Goal: Transaction & Acquisition: Purchase product/service

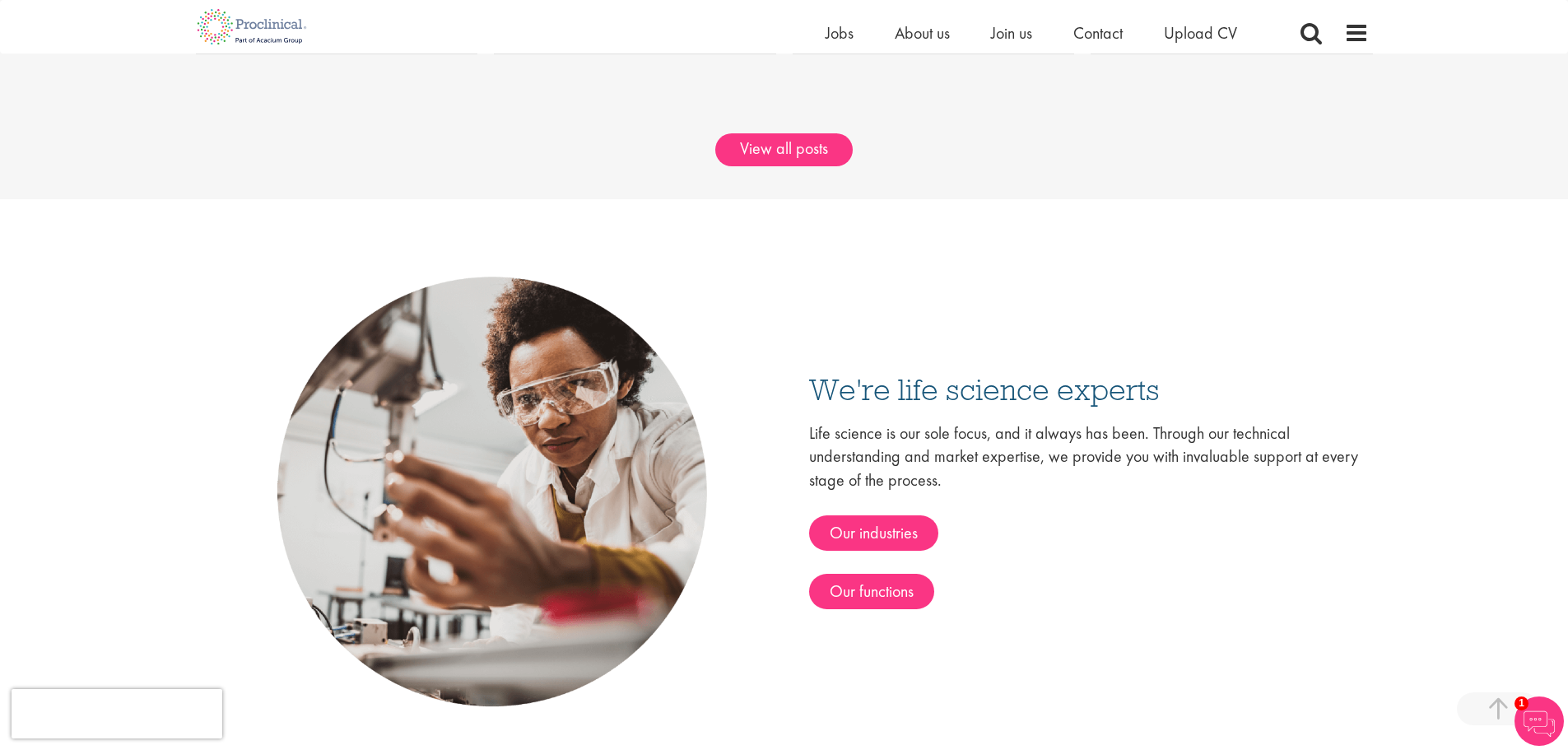
scroll to position [2224, 0]
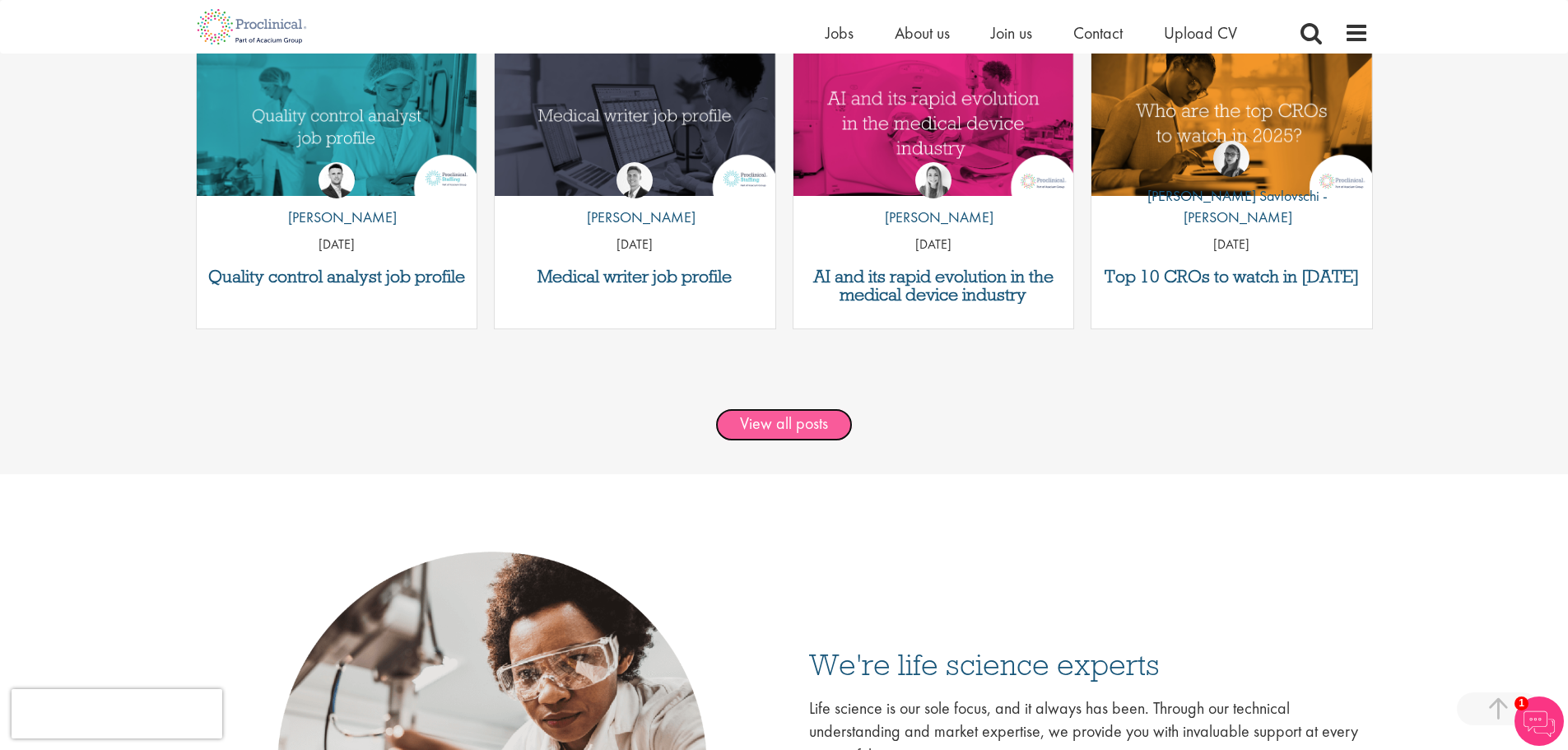
click at [814, 425] on link "View all posts" at bounding box center [784, 424] width 138 height 33
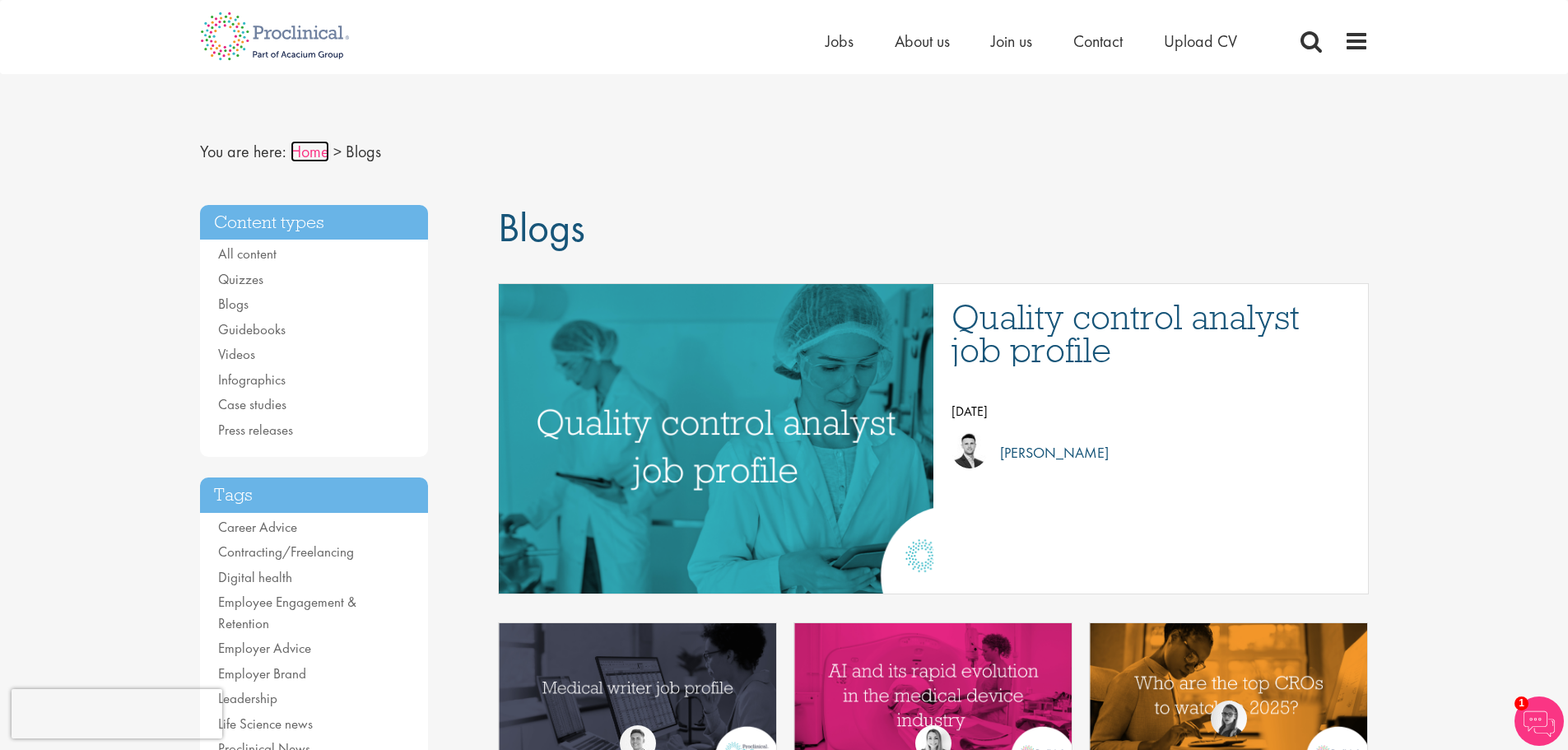
click at [317, 150] on link "Home" at bounding box center [310, 152] width 39 height 21
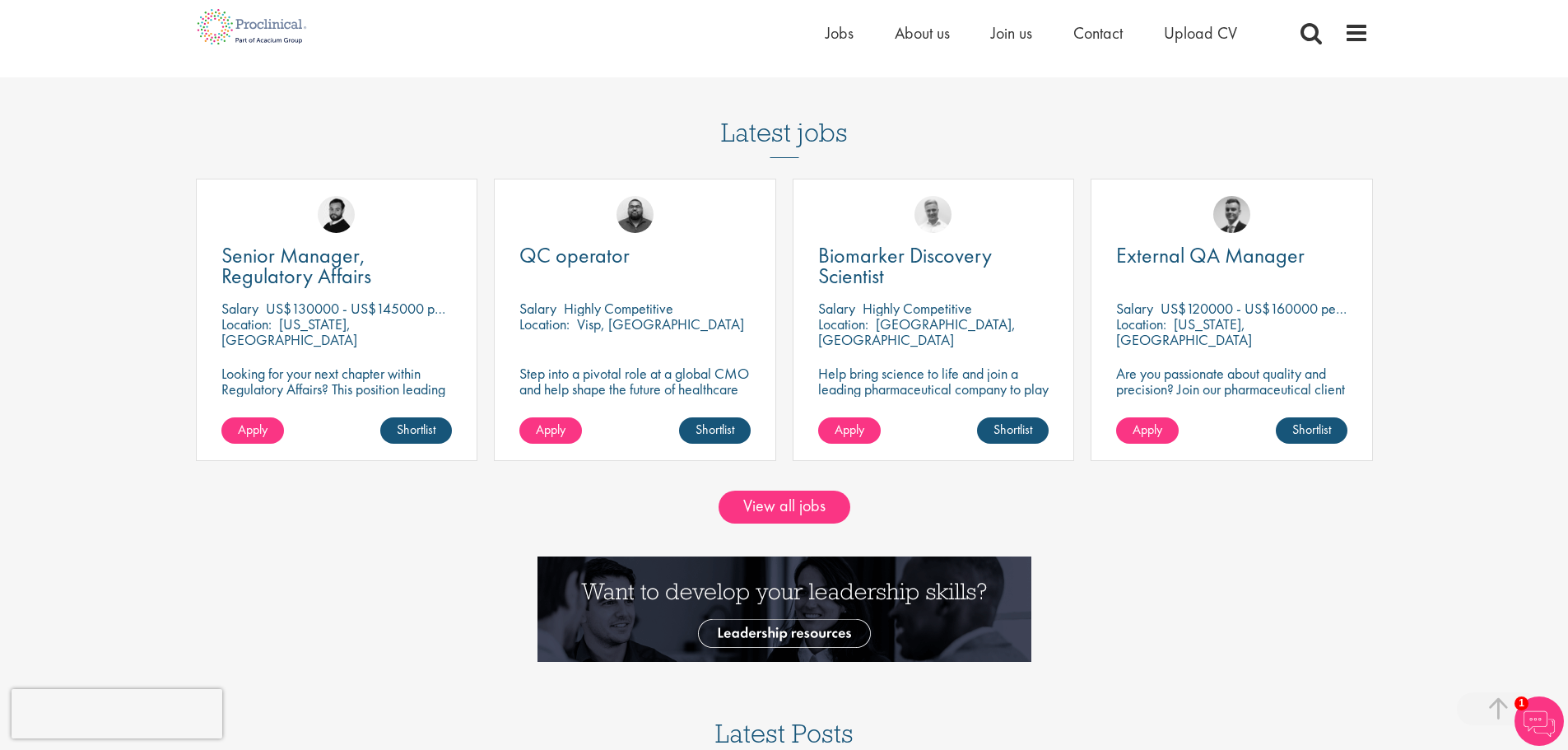
scroll to position [1646, 0]
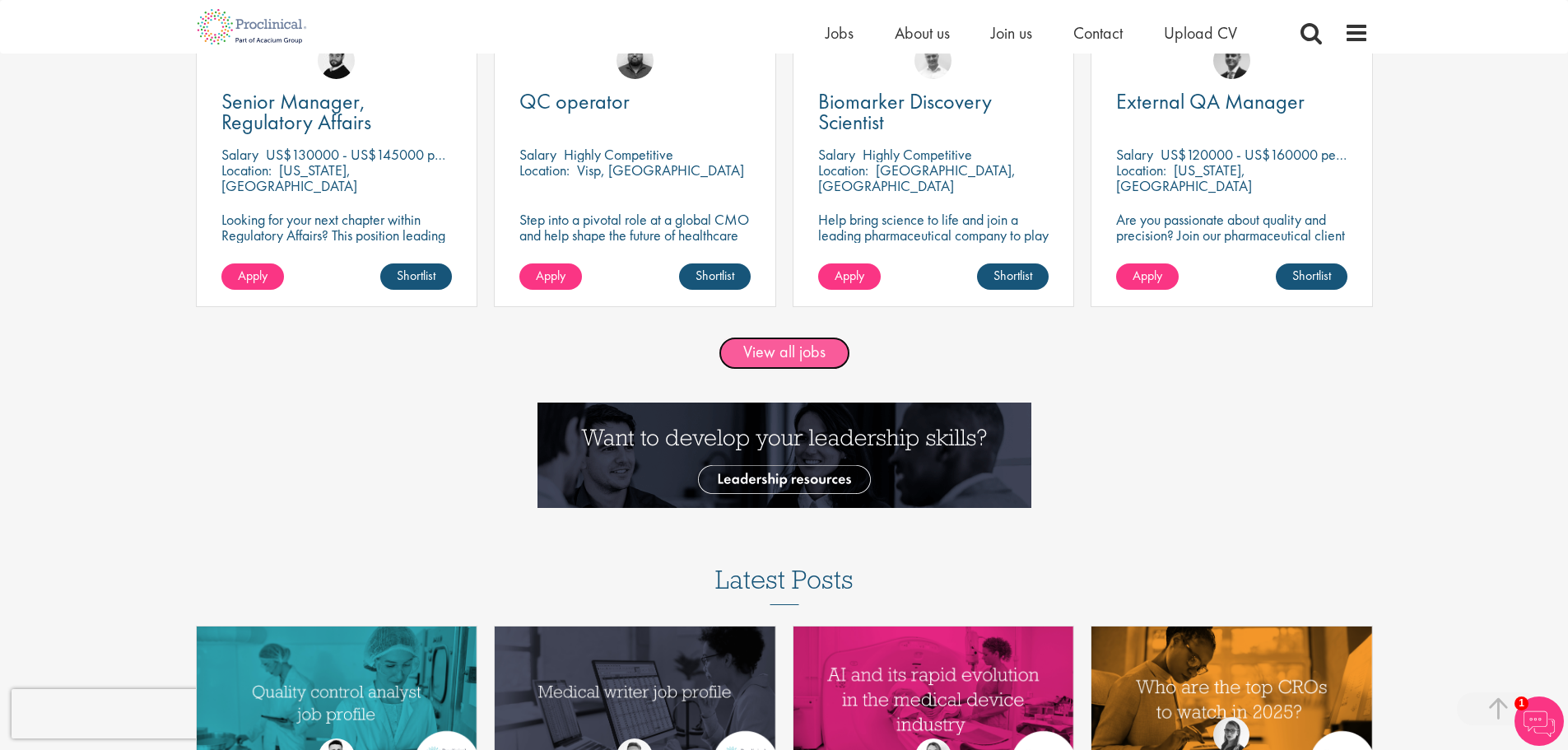
click at [773, 349] on link "View all jobs" at bounding box center [784, 353] width 131 height 33
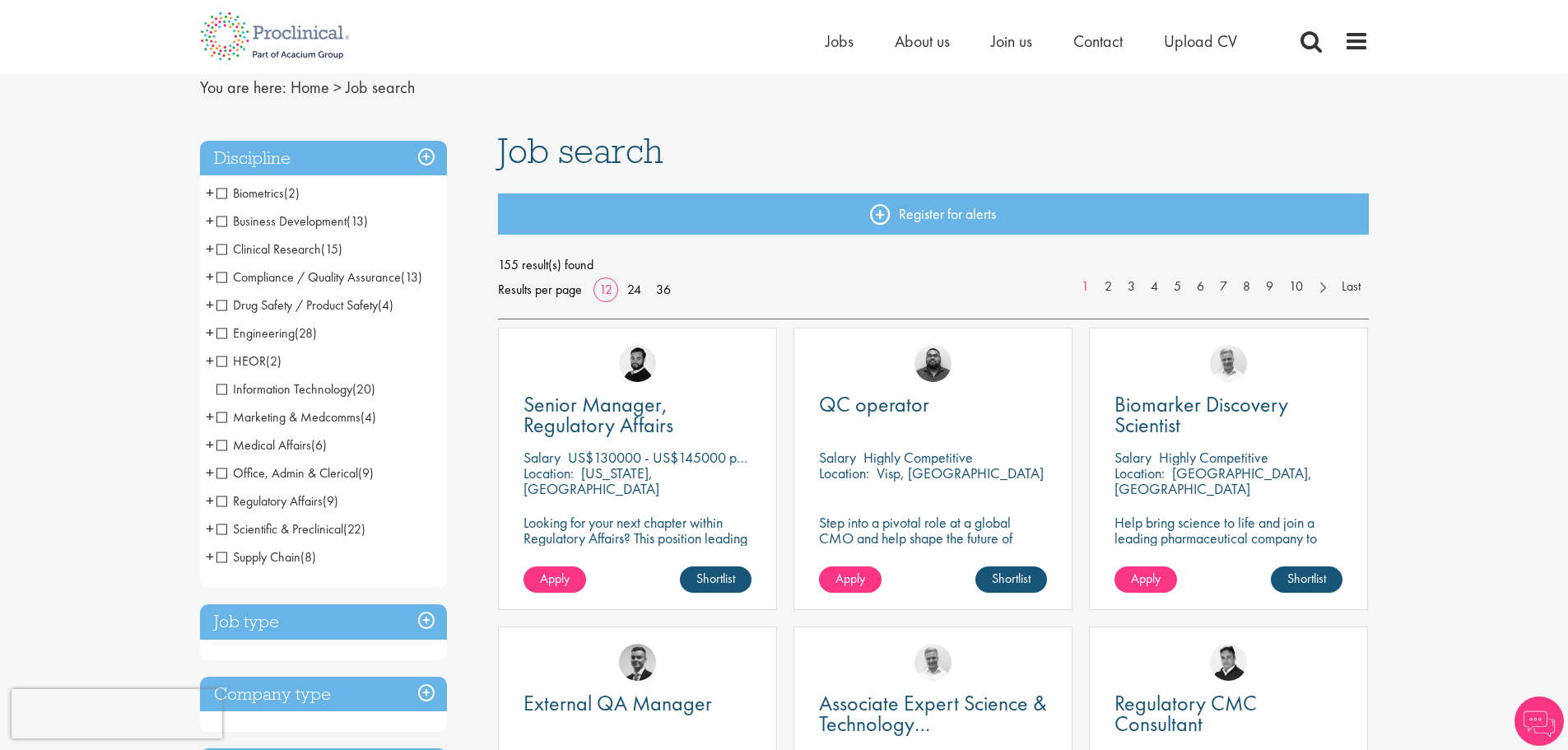
scroll to position [82, 0]
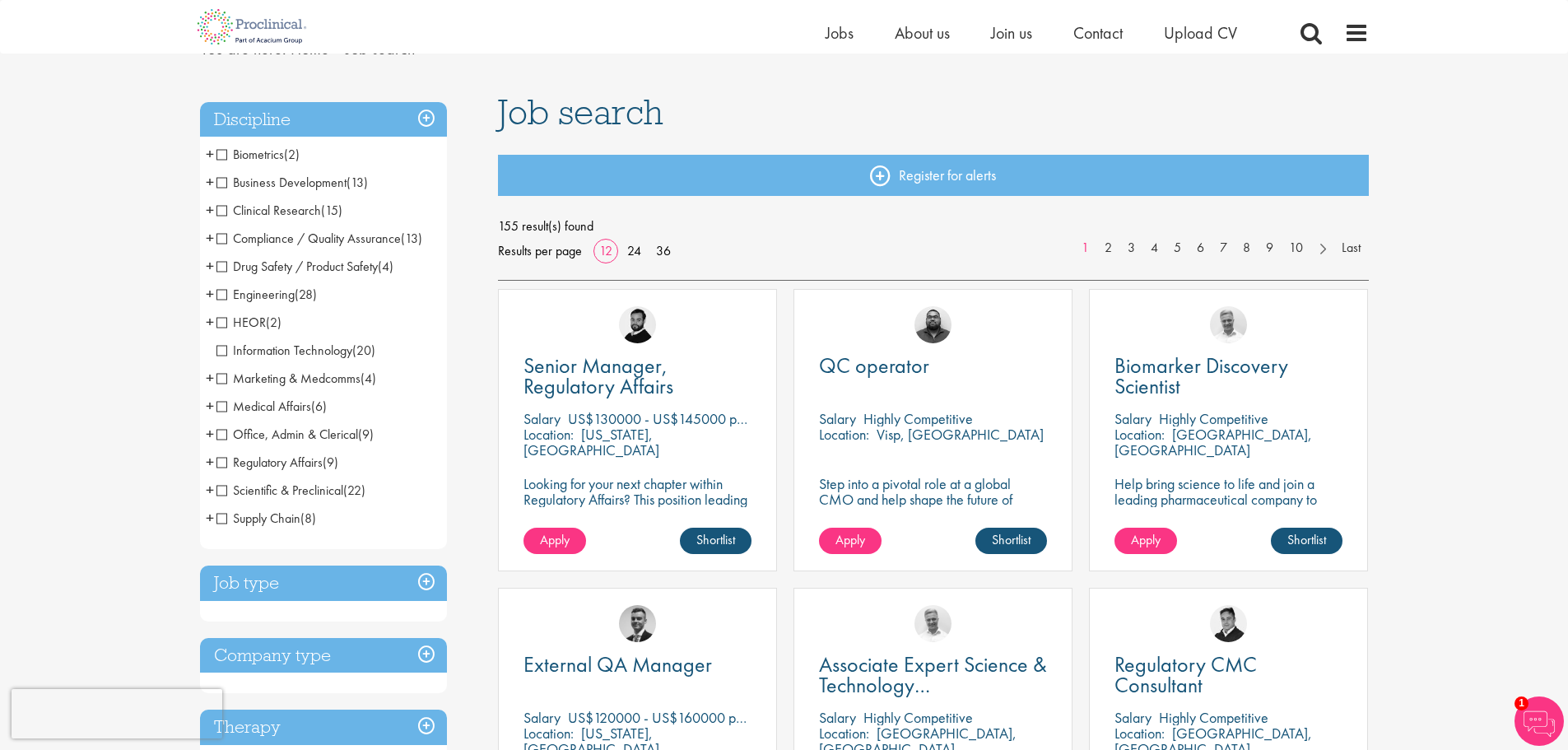
click at [224, 465] on span "Regulatory Affairs" at bounding box center [269, 462] width 106 height 18
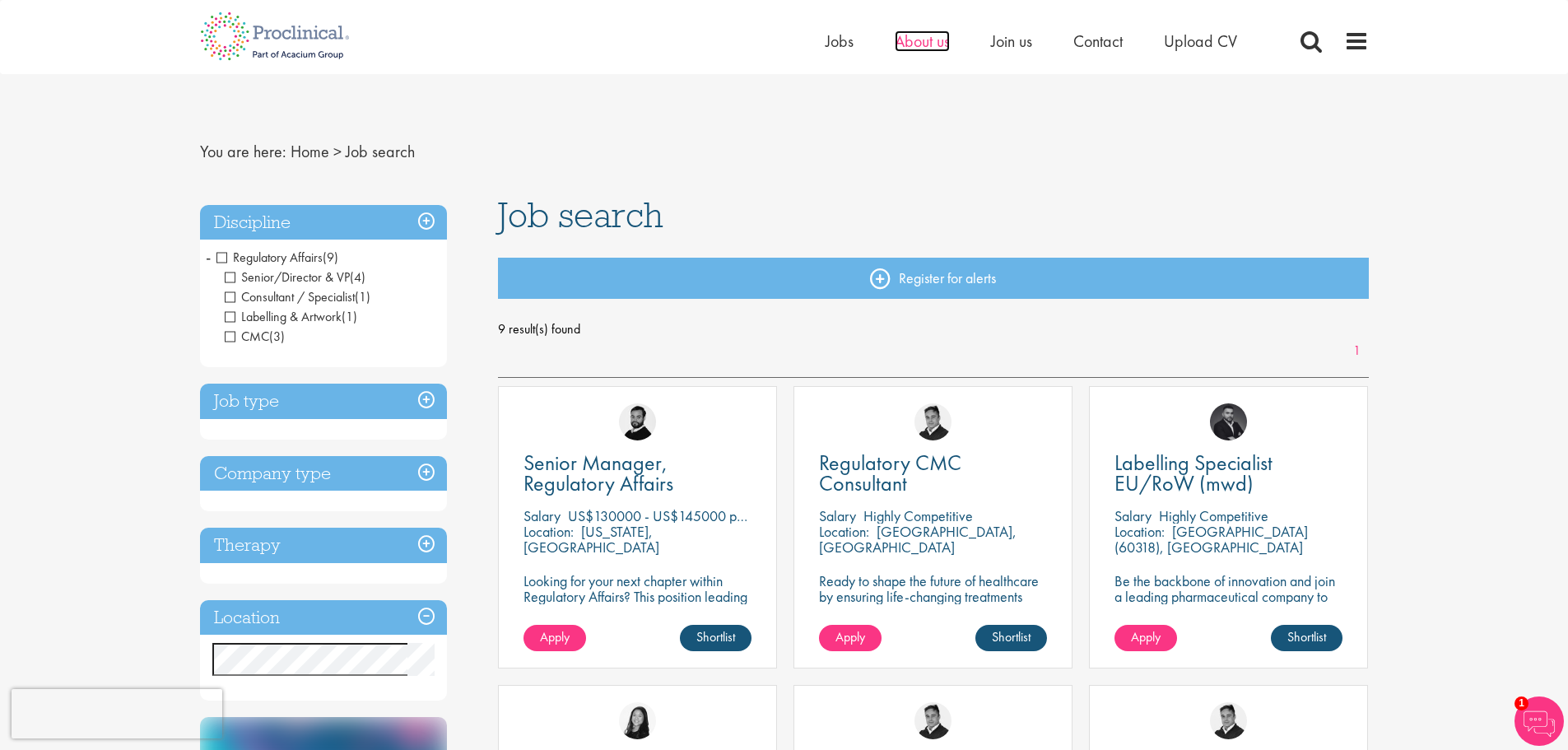
click at [924, 45] on span "About us" at bounding box center [922, 41] width 56 height 21
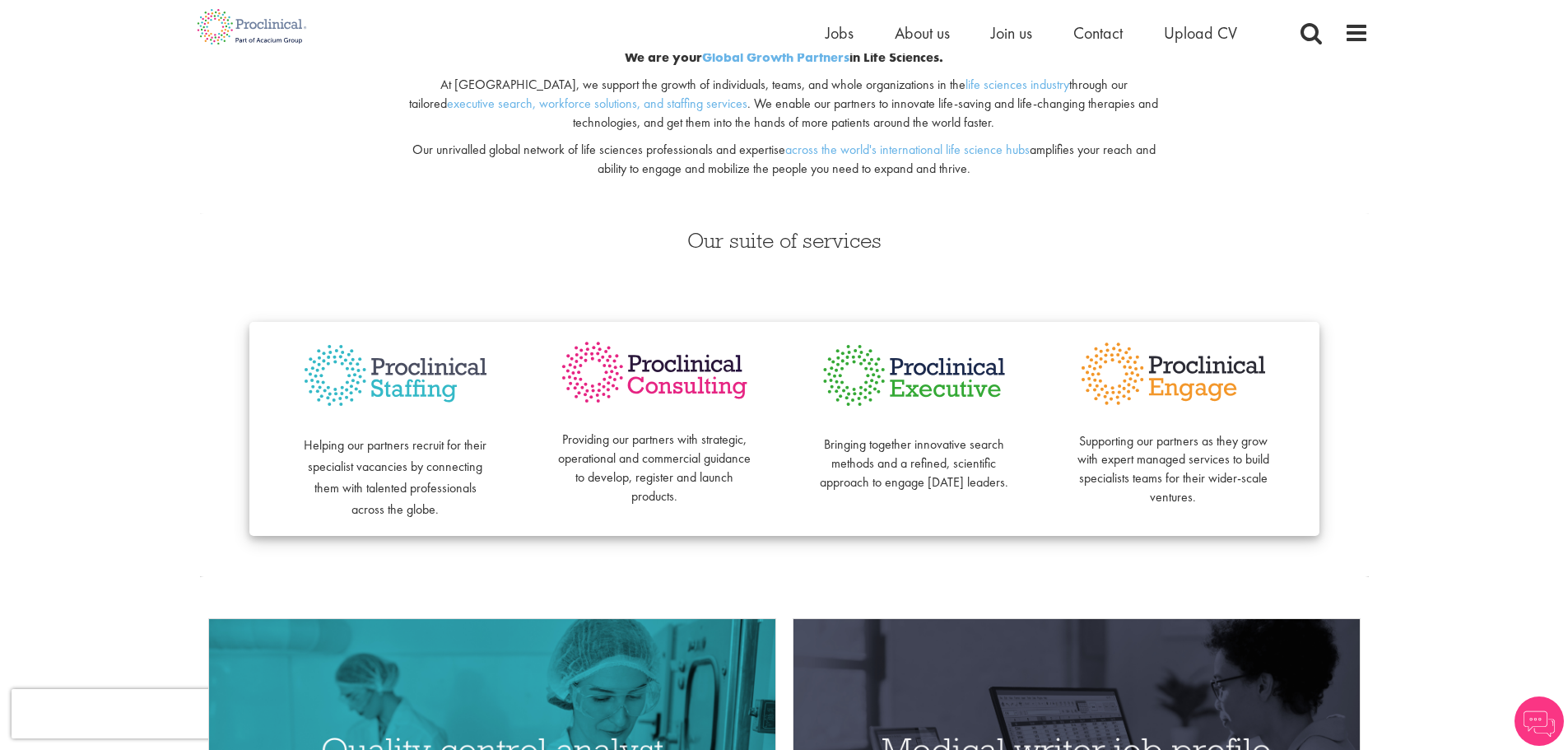
scroll to position [247, 0]
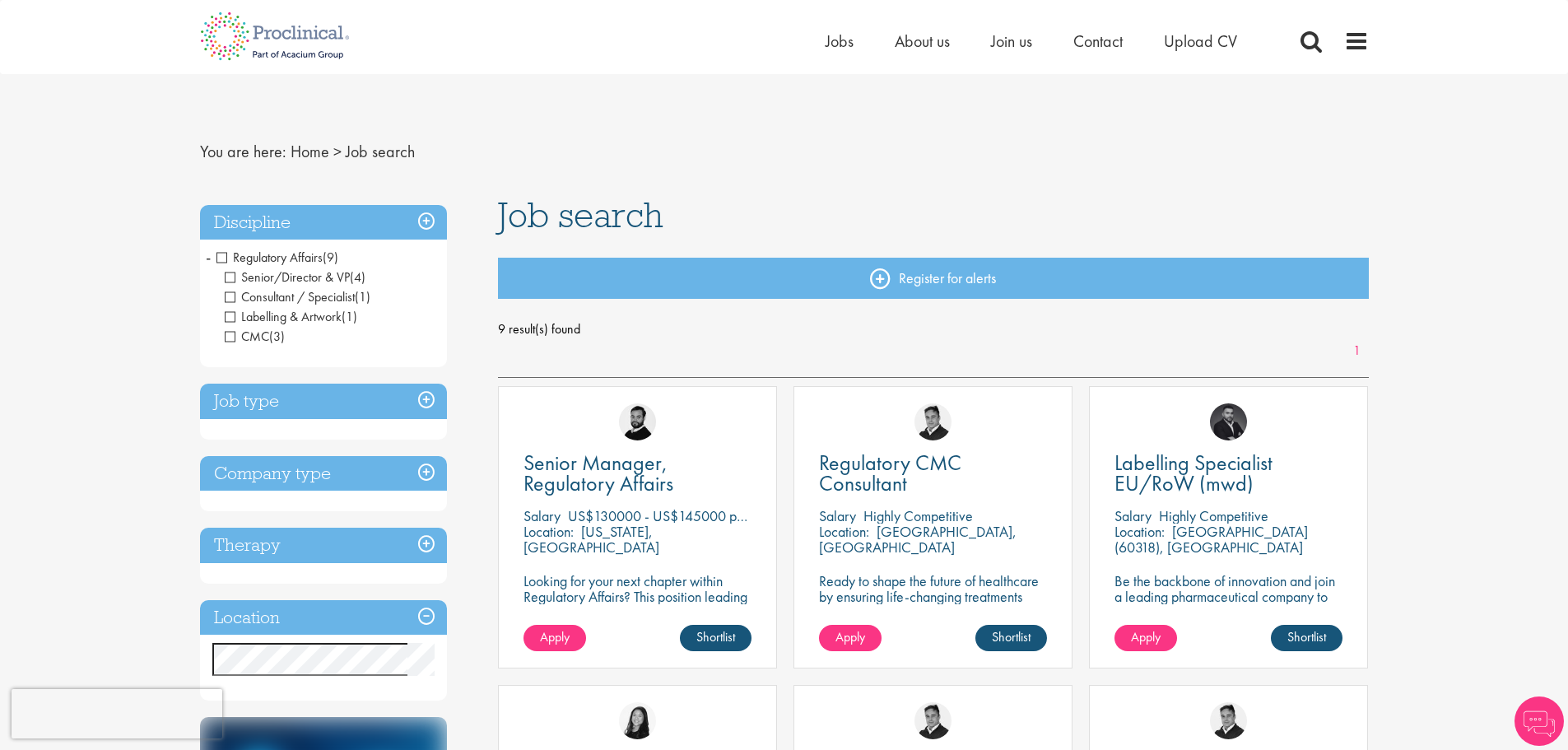
click at [230, 317] on span "Labelling & Artwork" at bounding box center [283, 317] width 117 height 18
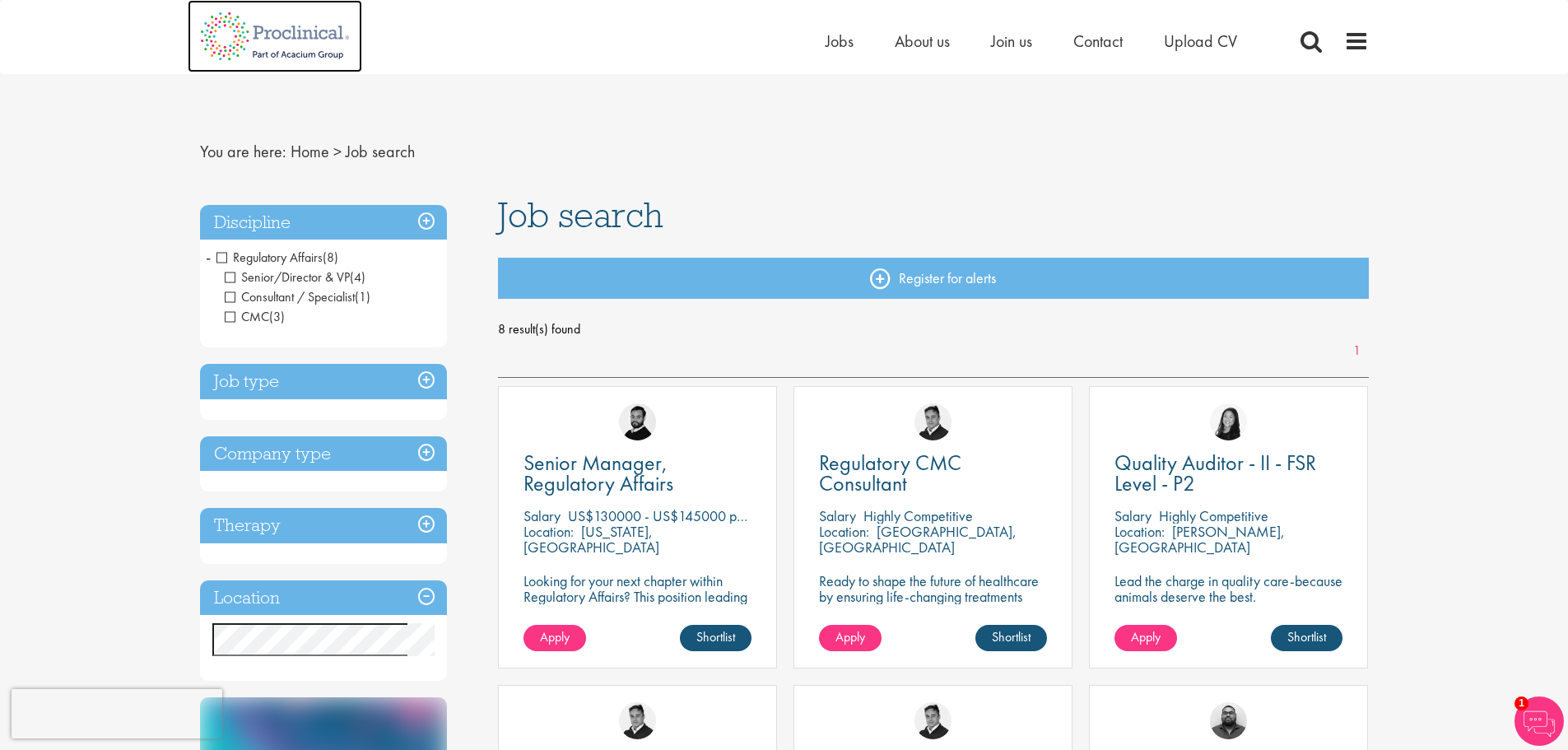
click at [302, 34] on img at bounding box center [275, 36] width 175 height 72
